Goal: Task Accomplishment & Management: Manage account settings

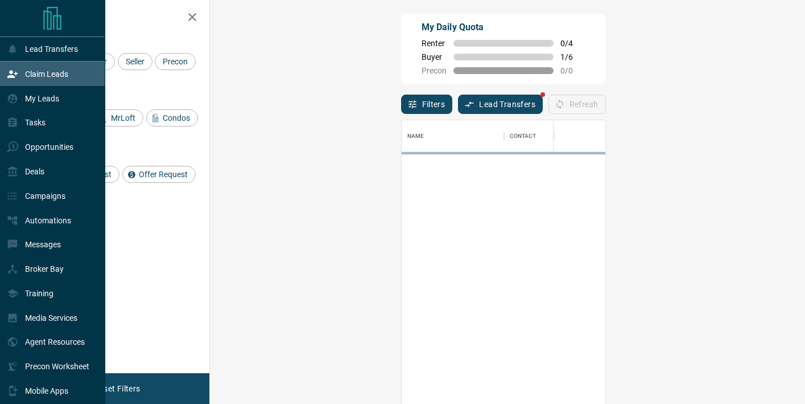
scroll to position [305, 571]
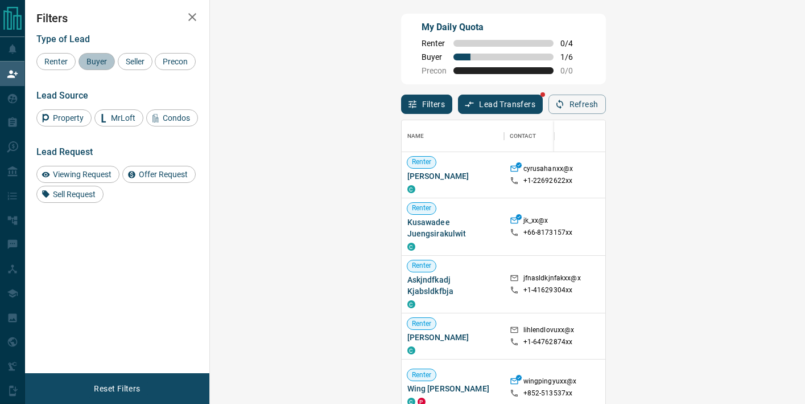
click at [94, 58] on span "Buyer" at bounding box center [97, 61] width 28 height 9
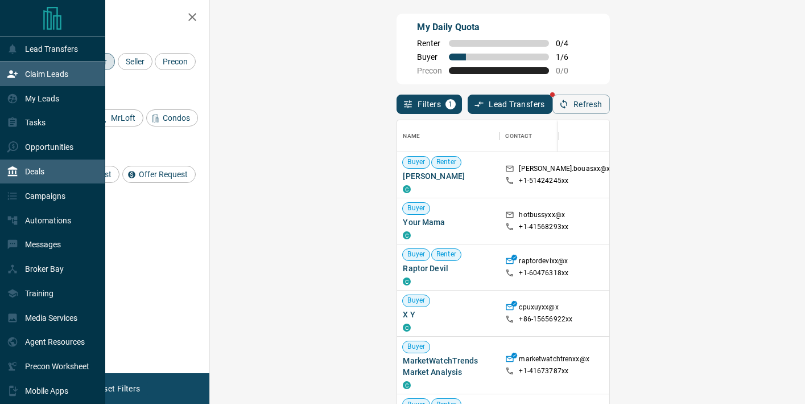
click at [12, 168] on icon at bounding box center [13, 171] width 10 height 10
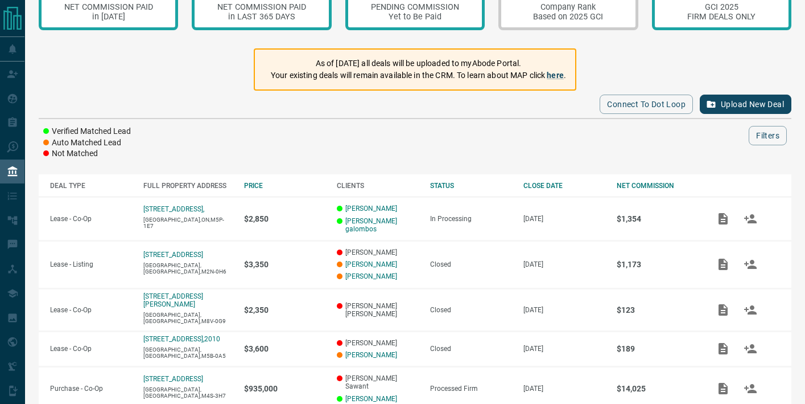
scroll to position [63, 0]
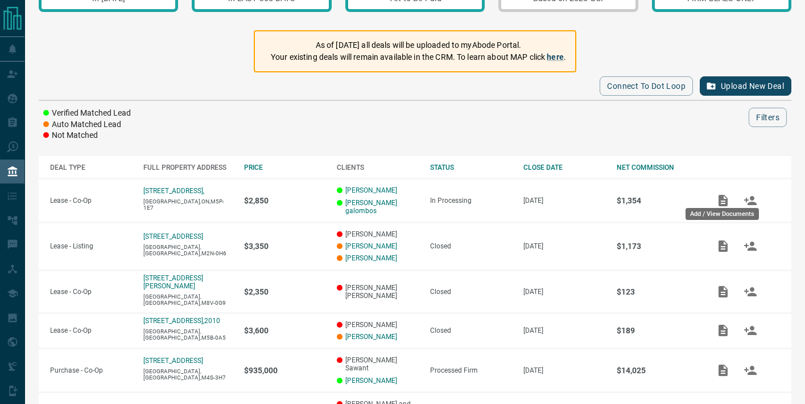
click at [725, 200] on div "Add / View Documents" at bounding box center [723, 210] width 76 height 21
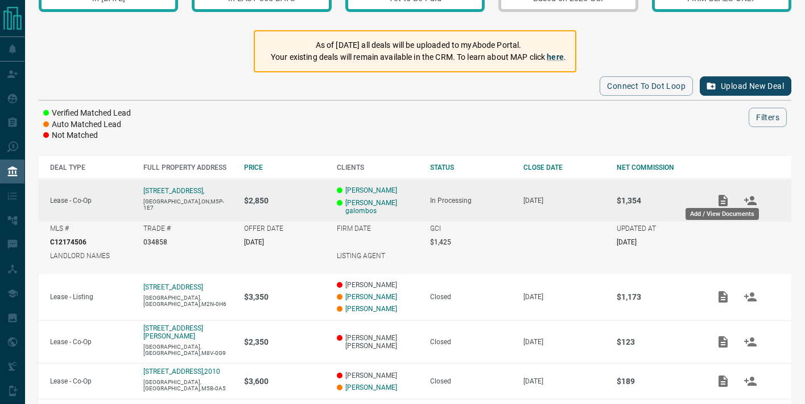
click at [722, 203] on div "Add / View Documents" at bounding box center [723, 210] width 76 height 21
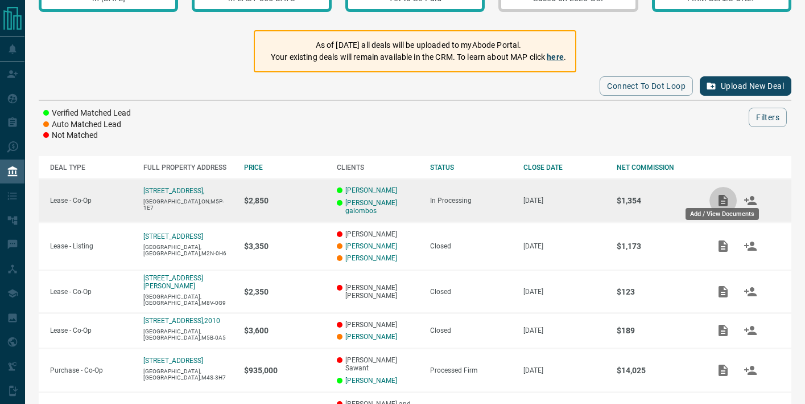
click at [722, 196] on icon "Add / View Documents" at bounding box center [724, 201] width 14 height 14
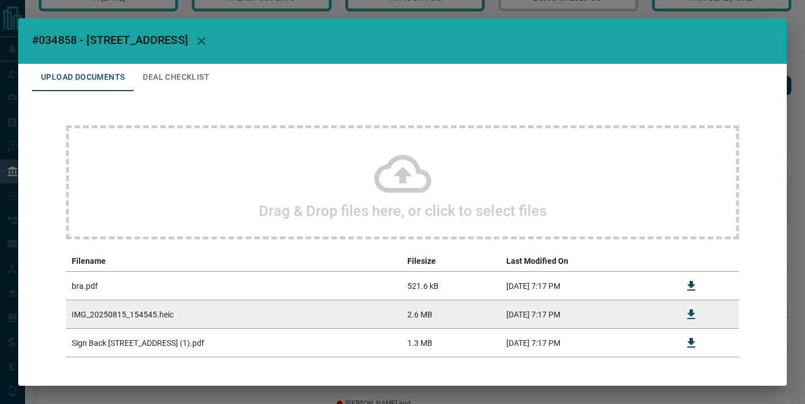
click at [722, 196] on div "#034858 - [GEOGRAPHIC_DATA] W Upload Documents Deal Checklist Drag & Drop files…" at bounding box center [402, 202] width 805 height 404
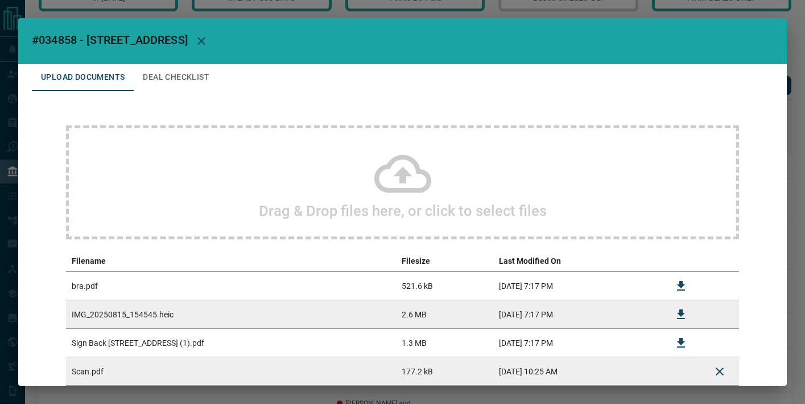
scroll to position [74, 0]
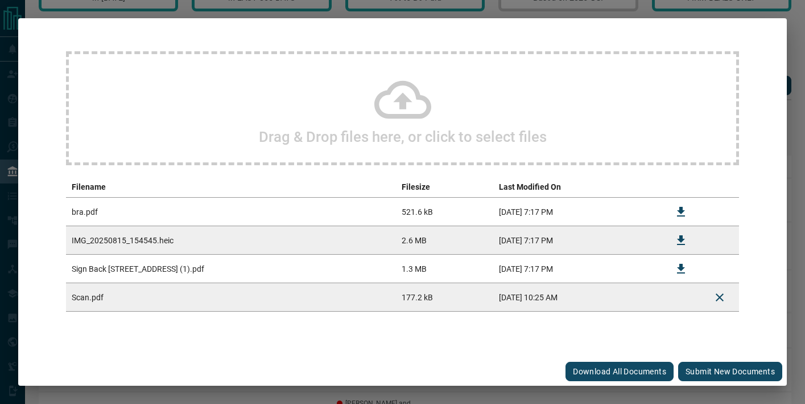
click at [712, 369] on button "Submit new documents" at bounding box center [731, 370] width 104 height 19
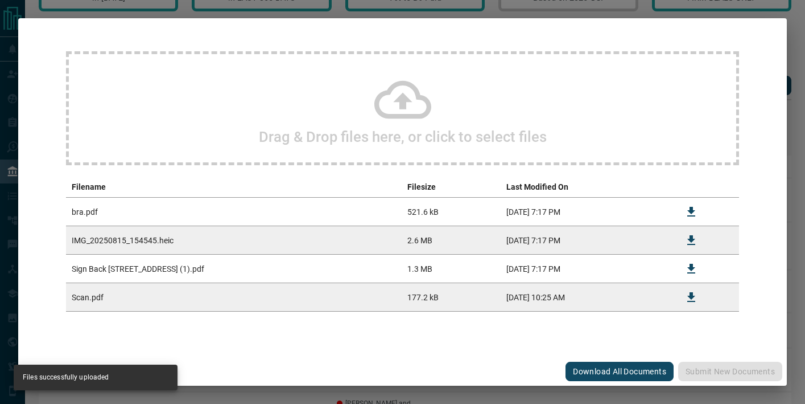
scroll to position [0, 0]
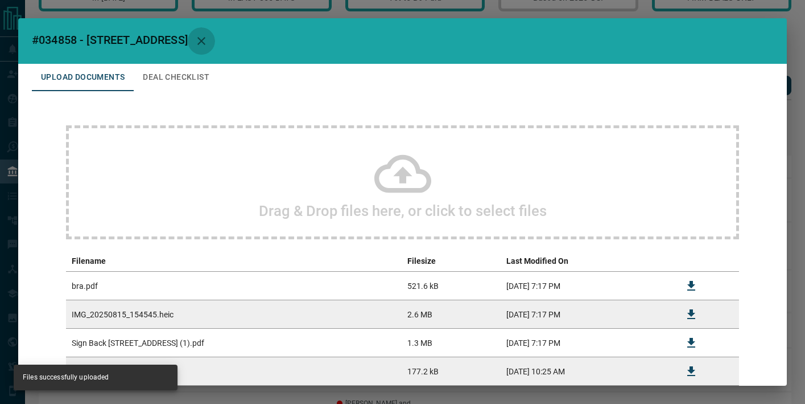
click at [195, 42] on icon "button" at bounding box center [202, 41] width 14 height 14
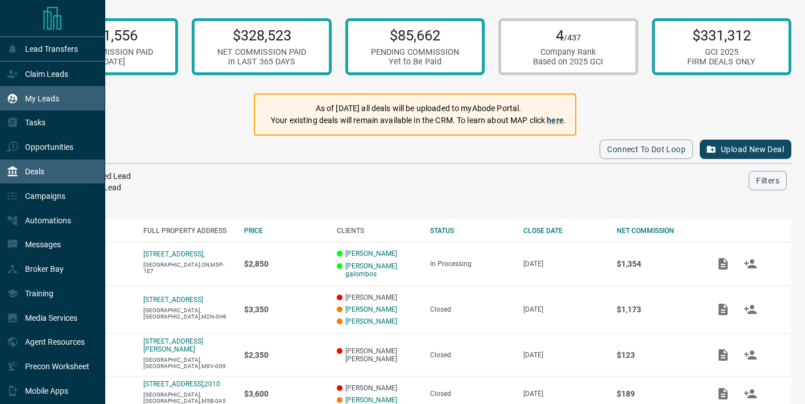
click at [27, 98] on p "My Leads" at bounding box center [42, 98] width 34 height 9
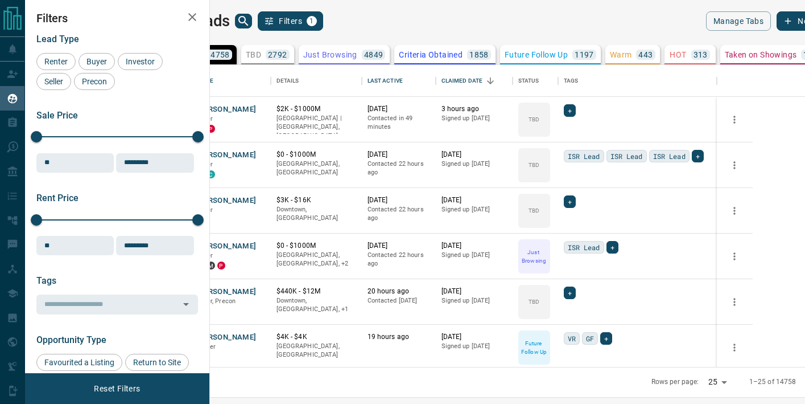
scroll to position [302, 590]
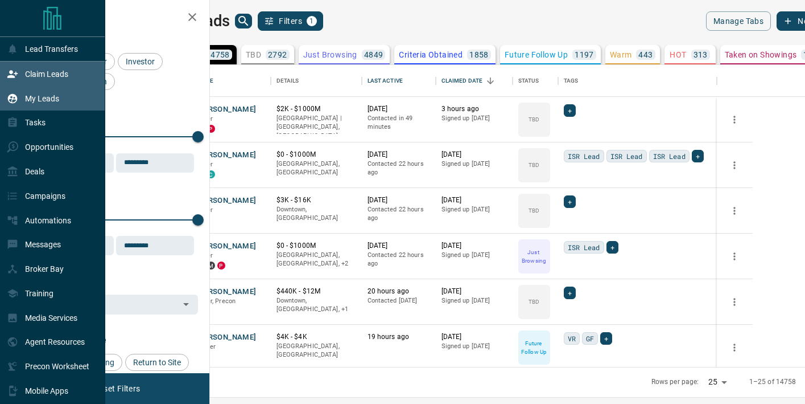
click at [23, 71] on div "Claim Leads" at bounding box center [37, 73] width 61 height 19
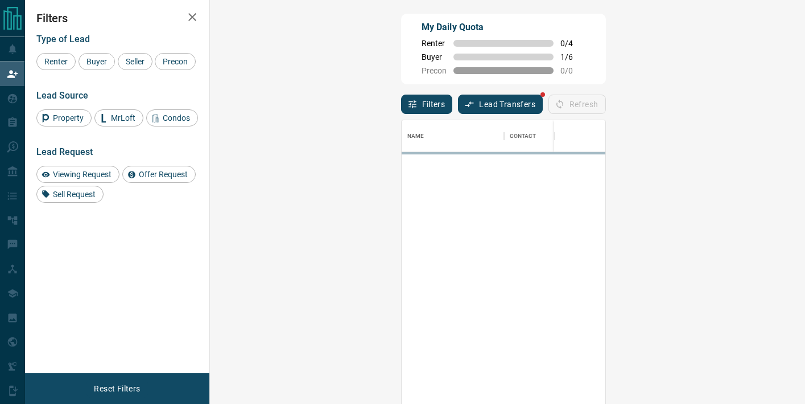
scroll to position [305, 571]
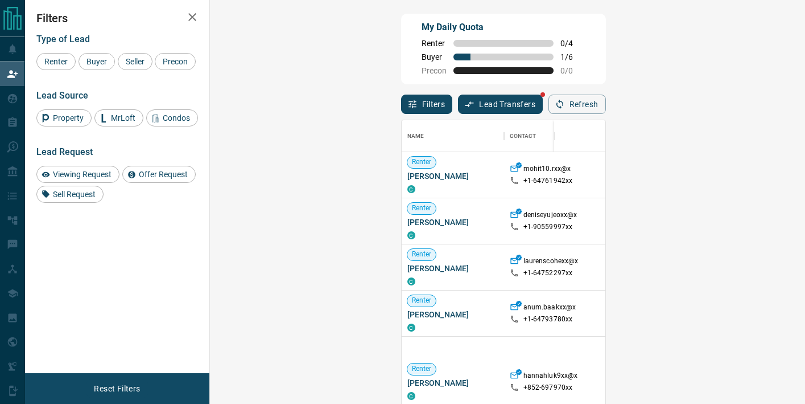
drag, startPoint x: 752, startPoint y: 175, endPoint x: 730, endPoint y: 173, distance: 21.7
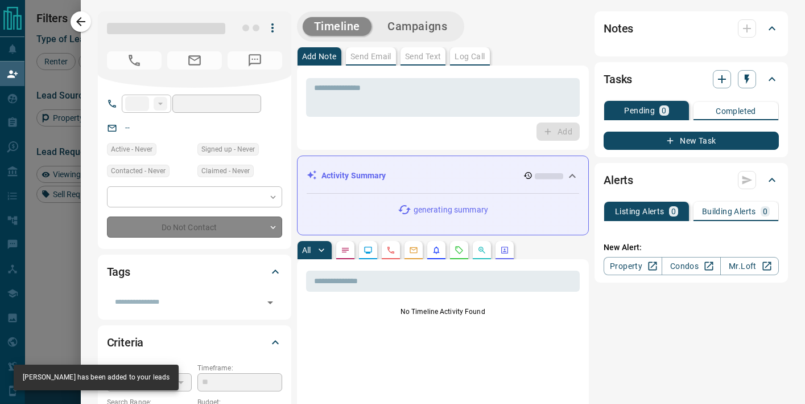
type input "**"
type input "**********"
type input "**"
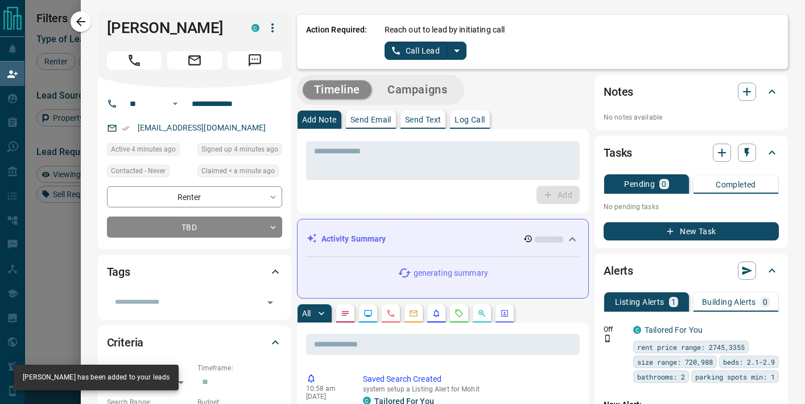
click at [454, 49] on icon "split button" at bounding box center [457, 51] width 14 height 14
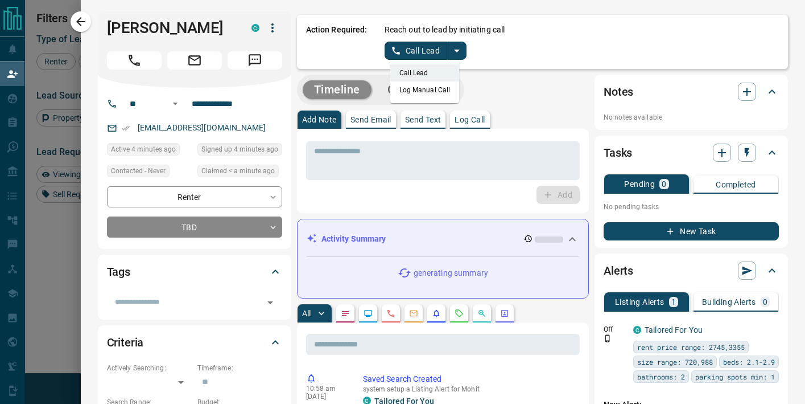
drag, startPoint x: 441, startPoint y: 89, endPoint x: 388, endPoint y: 54, distance: 63.9
click at [441, 89] on li "Log Manual Call" at bounding box center [424, 89] width 69 height 17
click at [387, 53] on button "Log Manual Call" at bounding box center [422, 51] width 75 height 18
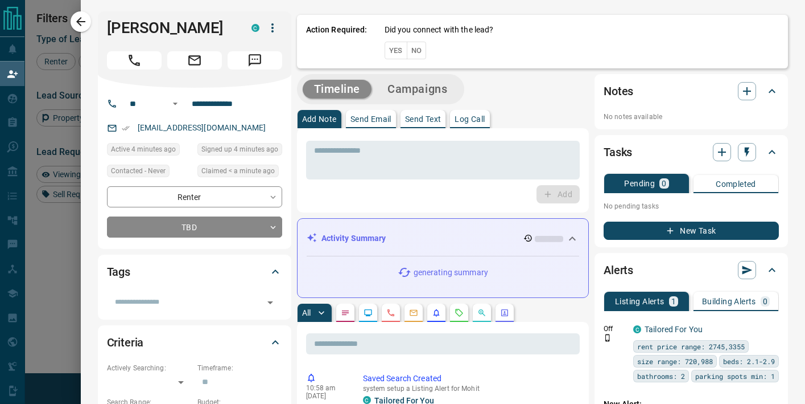
click at [410, 54] on button "No" at bounding box center [417, 51] width 20 height 18
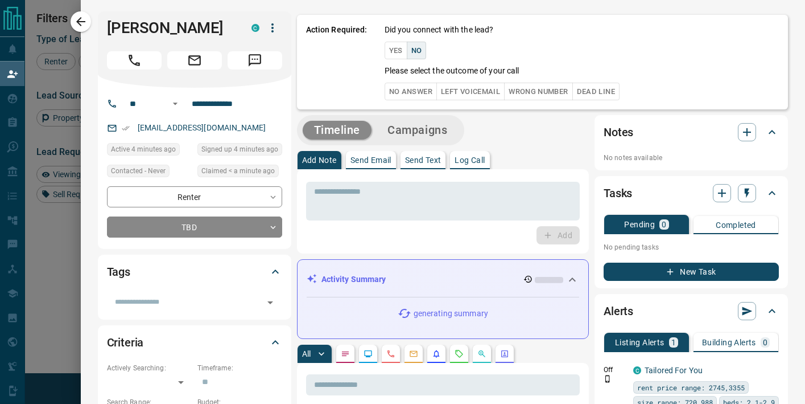
click at [397, 88] on button "No Answer" at bounding box center [411, 92] width 52 height 18
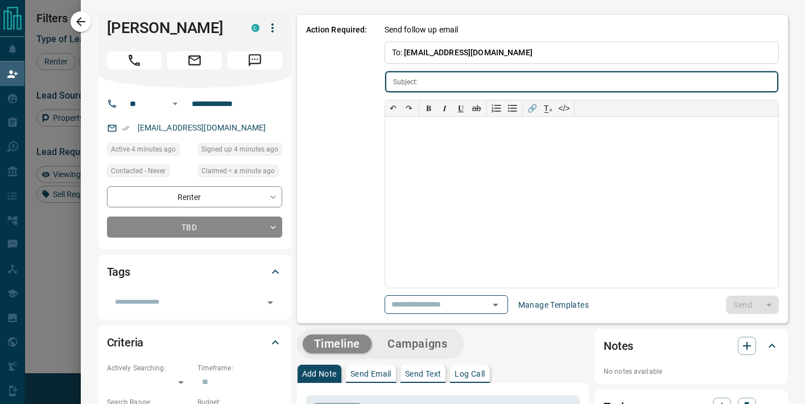
type input "**********"
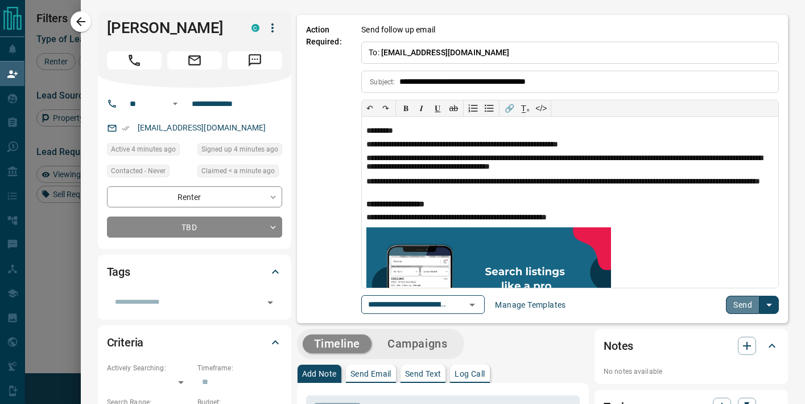
click at [751, 301] on button "Send" at bounding box center [743, 304] width 34 height 18
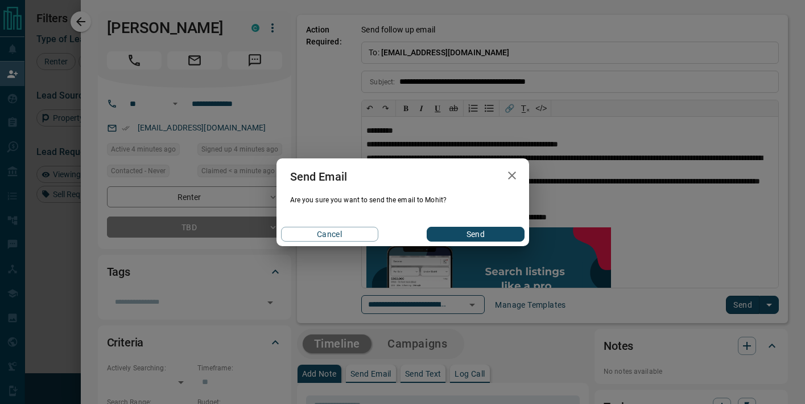
click at [489, 232] on button "Send" at bounding box center [475, 234] width 97 height 15
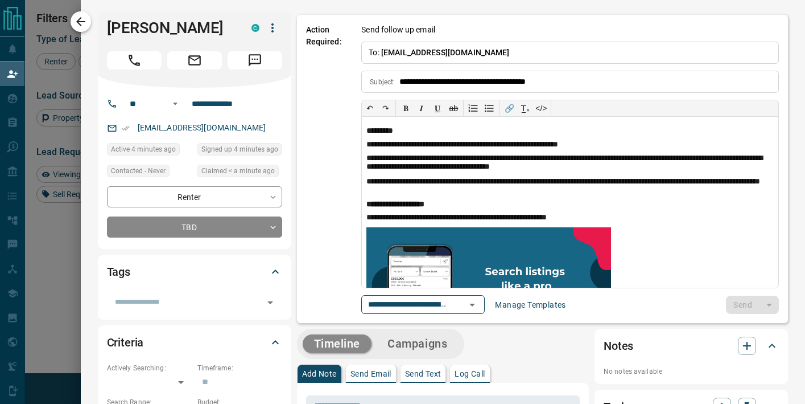
click at [86, 22] on icon "button" at bounding box center [81, 22] width 14 height 14
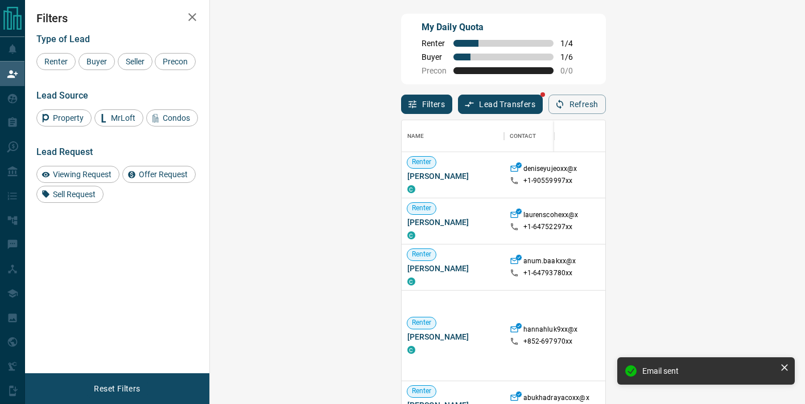
drag, startPoint x: 763, startPoint y: 175, endPoint x: 733, endPoint y: 174, distance: 30.2
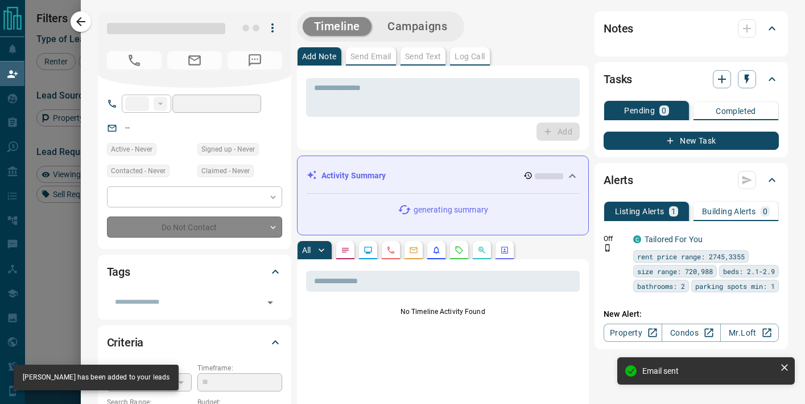
type input "**"
type input "**********"
type input "**"
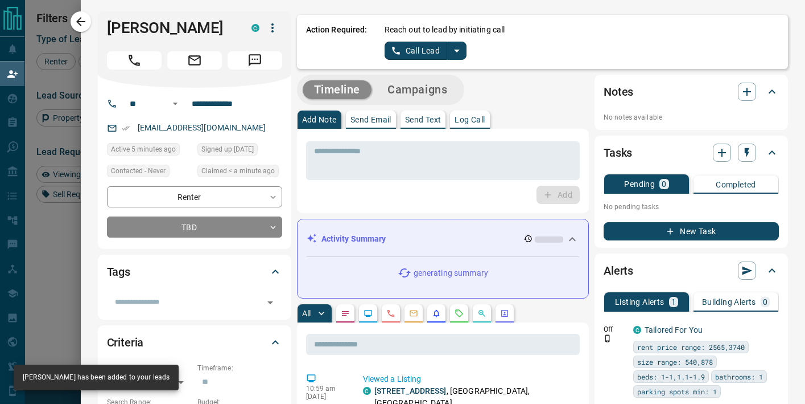
click at [454, 51] on icon "split button" at bounding box center [457, 51] width 14 height 14
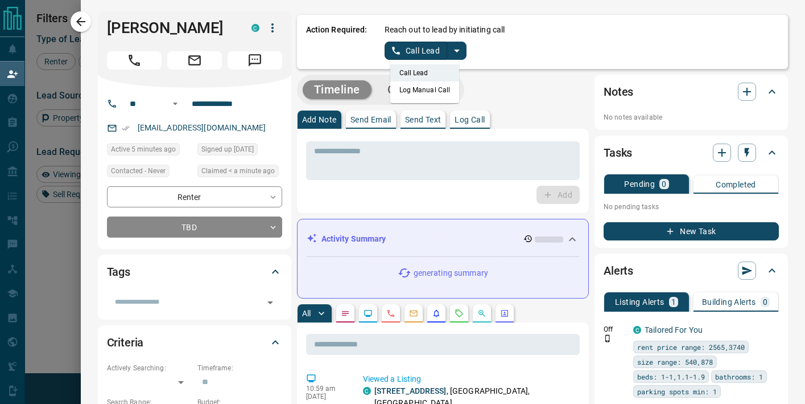
drag, startPoint x: 448, startPoint y: 89, endPoint x: 404, endPoint y: 62, distance: 51.6
click at [446, 89] on li "Log Manual Call" at bounding box center [424, 89] width 69 height 17
click at [402, 58] on button "Log Manual Call" at bounding box center [422, 51] width 75 height 18
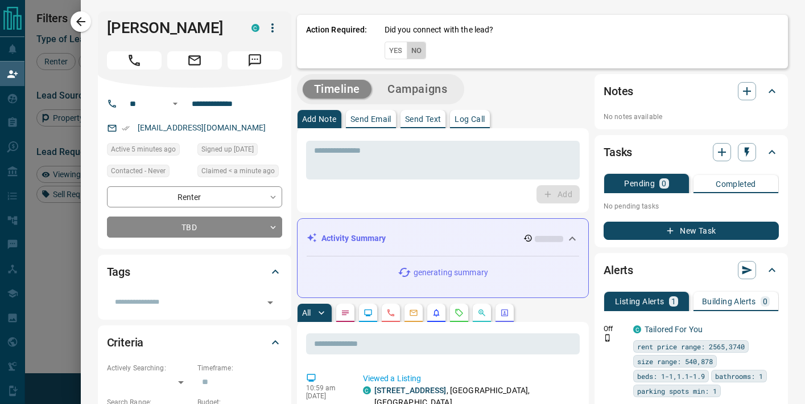
drag, startPoint x: 402, startPoint y: 58, endPoint x: 419, endPoint y: 56, distance: 17.2
click at [419, 56] on button "No" at bounding box center [417, 51] width 20 height 18
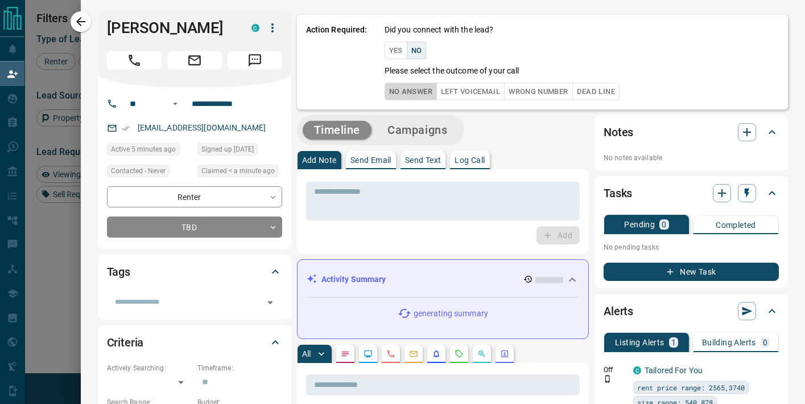
drag, startPoint x: 402, startPoint y: 97, endPoint x: 534, endPoint y: 133, distance: 136.7
click at [402, 97] on button "No Answer" at bounding box center [411, 92] width 52 height 18
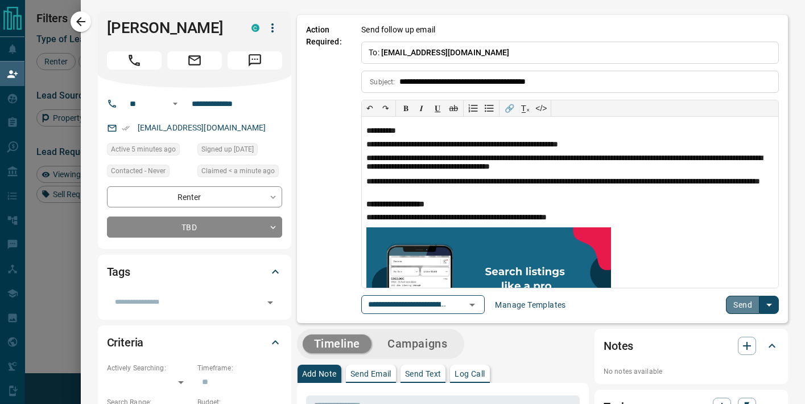
click at [736, 295] on button "Send" at bounding box center [743, 304] width 34 height 18
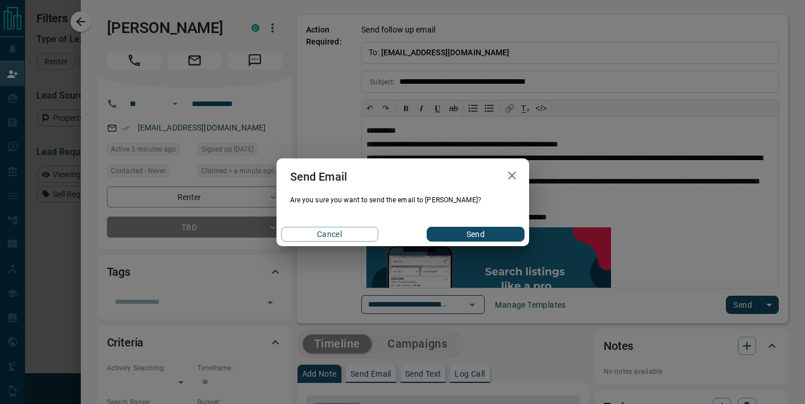
click at [483, 223] on div "Cancel Send" at bounding box center [403, 234] width 253 height 24
click at [488, 227] on button "Send" at bounding box center [475, 234] width 97 height 15
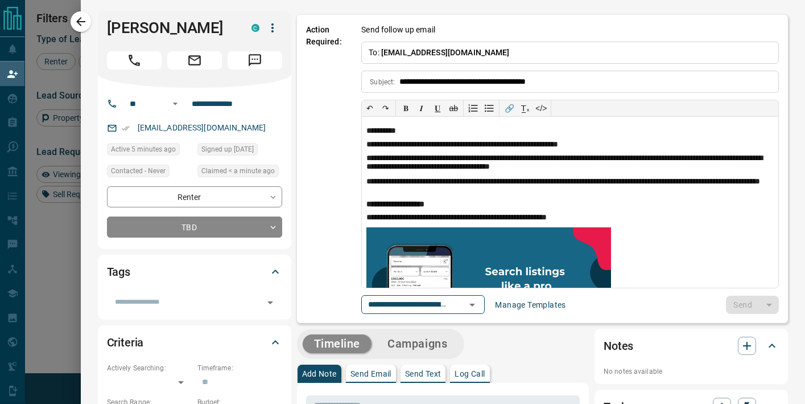
drag, startPoint x: 88, startPoint y: 20, endPoint x: 306, endPoint y: 151, distance: 253.5
click at [87, 20] on button "button" at bounding box center [81, 21] width 20 height 20
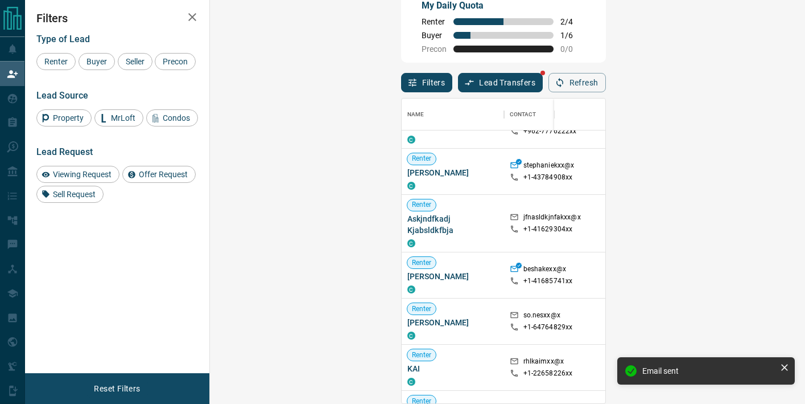
scroll to position [217, 0]
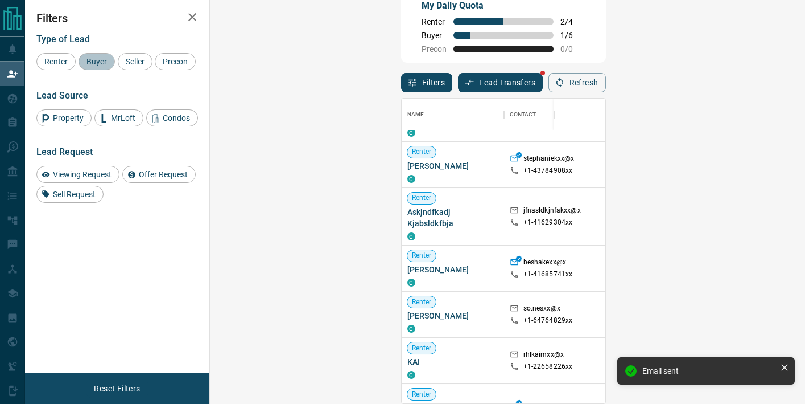
click at [97, 61] on span "Buyer" at bounding box center [97, 61] width 28 height 9
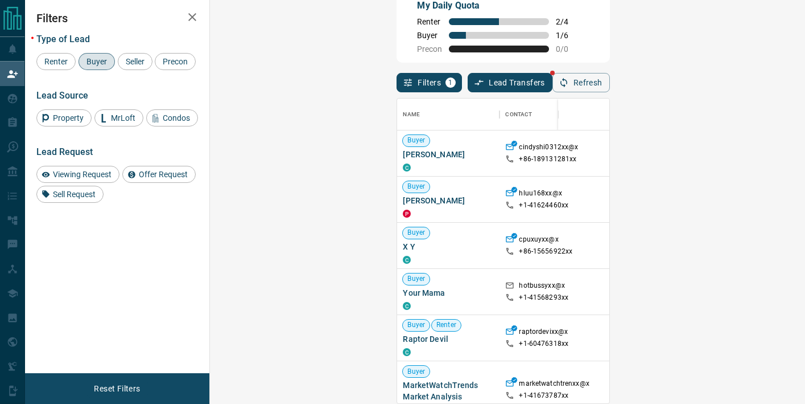
scroll to position [305, 571]
